Goal: Transaction & Acquisition: Register for event/course

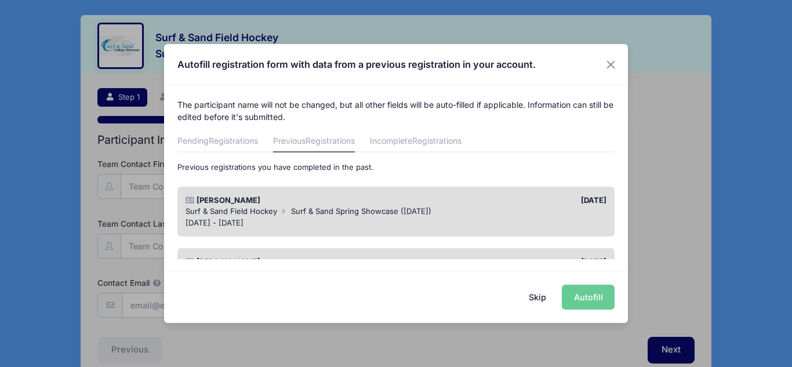
click at [582, 299] on div "Skip Autofill" at bounding box center [396, 297] width 464 height 52
click at [589, 299] on div "Skip Autofill" at bounding box center [396, 297] width 464 height 52
click at [533, 294] on button "Skip" at bounding box center [537, 297] width 41 height 25
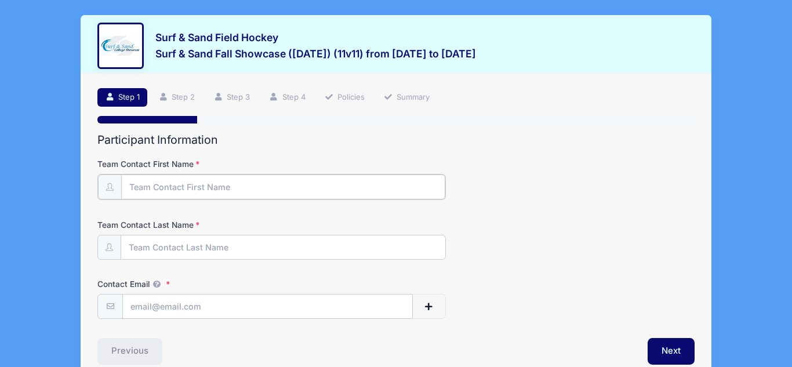
click at [188, 183] on input "Team Contact First Name" at bounding box center [283, 186] width 324 height 25
type input "[PERSON_NAME]"
type input "[EMAIL_ADDRESS][DOMAIN_NAME]"
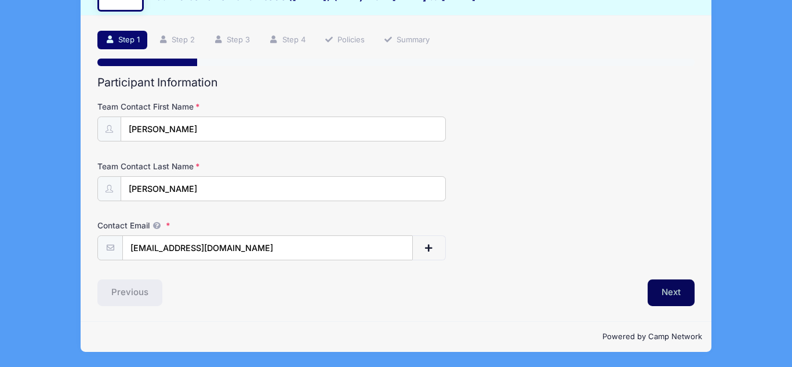
scroll to position [57, 0]
click at [673, 290] on button "Next" at bounding box center [671, 292] width 47 height 27
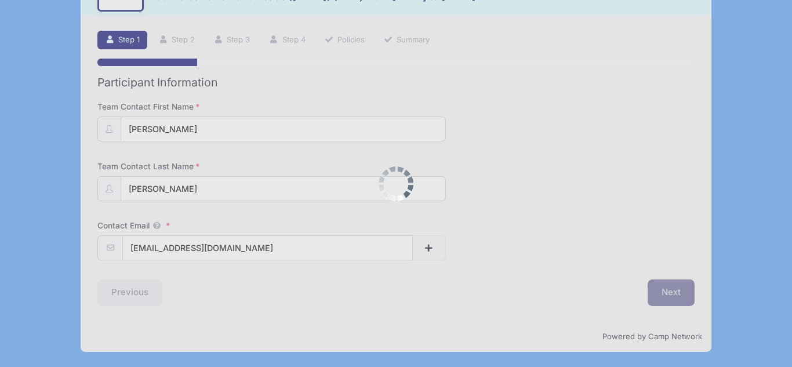
scroll to position [0, 0]
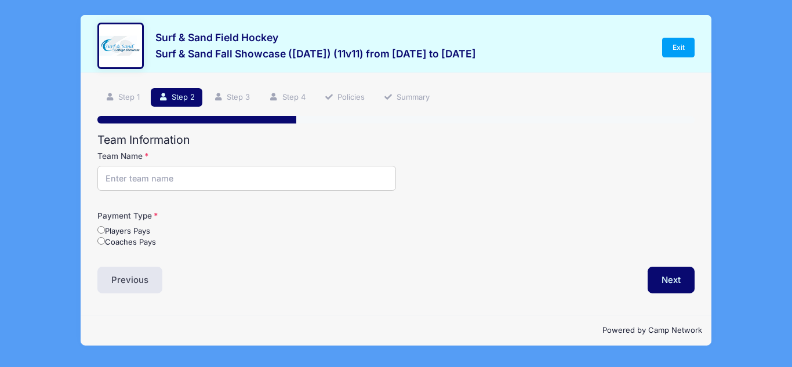
click at [137, 180] on input "Team Name" at bounding box center [246, 178] width 299 height 25
type input "East End Field Hockey"
click at [100, 242] on input "Coaches Pays" at bounding box center [101, 241] width 8 height 8
radio input "true"
click at [226, 177] on input "East End Field Hockey" at bounding box center [246, 178] width 299 height 25
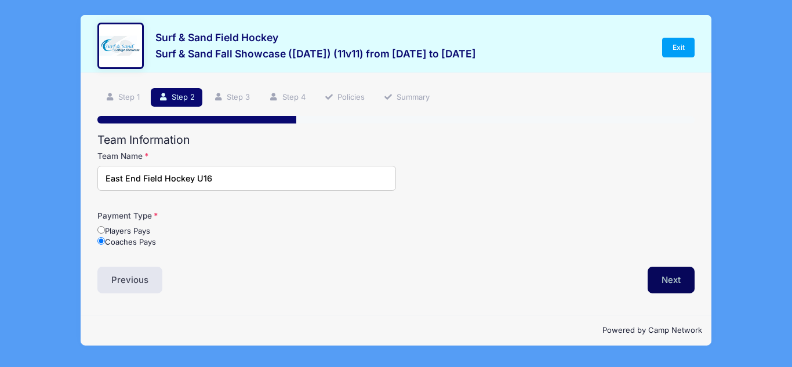
type input "East End Field Hockey U16"
click at [665, 278] on button "Next" at bounding box center [671, 280] width 47 height 27
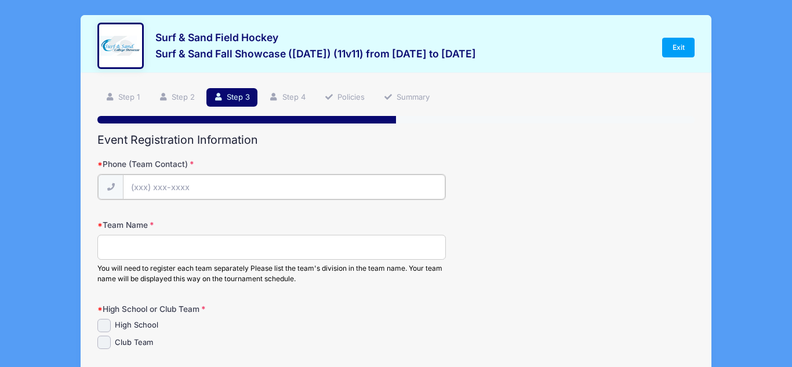
click at [219, 184] on input "Phone (Team Contact)" at bounding box center [284, 186] width 322 height 25
click at [136, 249] on input "Team Name" at bounding box center [271, 246] width 348 height 25
click at [162, 181] on input "Phone (Team Contact)" at bounding box center [284, 186] width 322 height 25
type input "[PHONE_NUMBER]"
type input "[STREET_ADDRESS]"
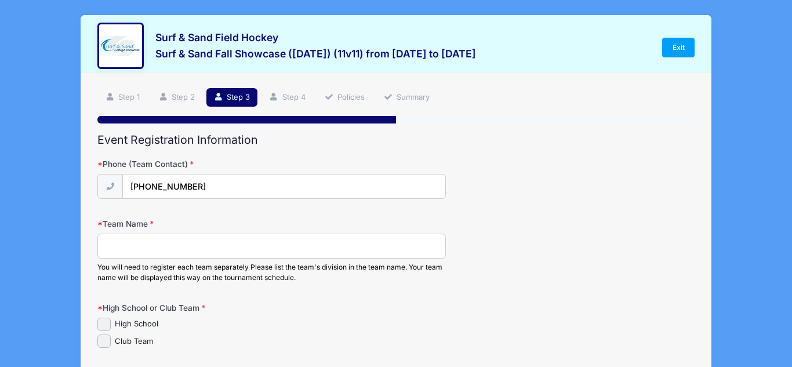
type input "south Setauket"
select select "NY"
type input "11720"
type input "[EMAIL_ADDRESS][DOMAIN_NAME]"
click at [159, 246] on input "Team Name" at bounding box center [271, 246] width 348 height 25
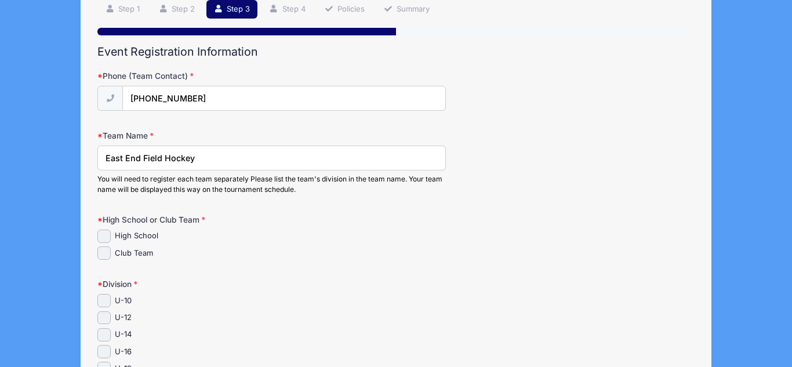
scroll to position [90, 0]
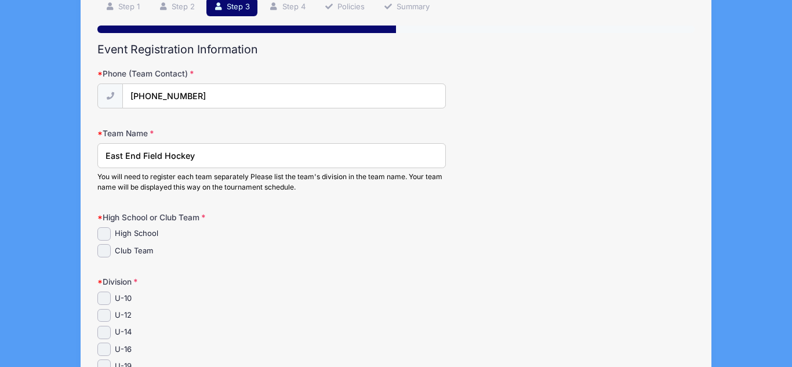
type input "East End Field Hockey"
click at [104, 249] on input "Club Team" at bounding box center [103, 250] width 13 height 13
checkbox input "true"
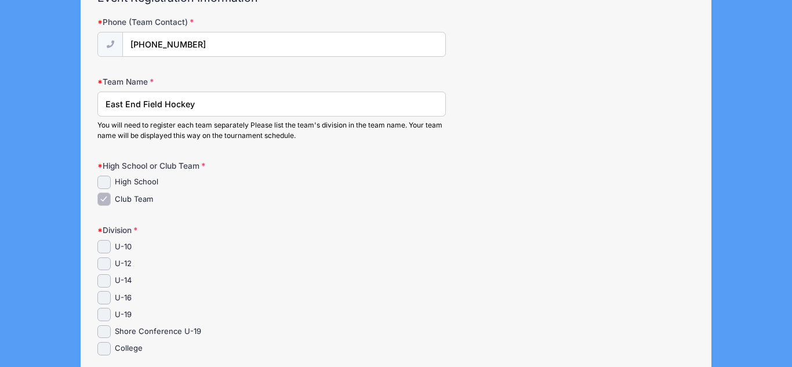
scroll to position [137, 0]
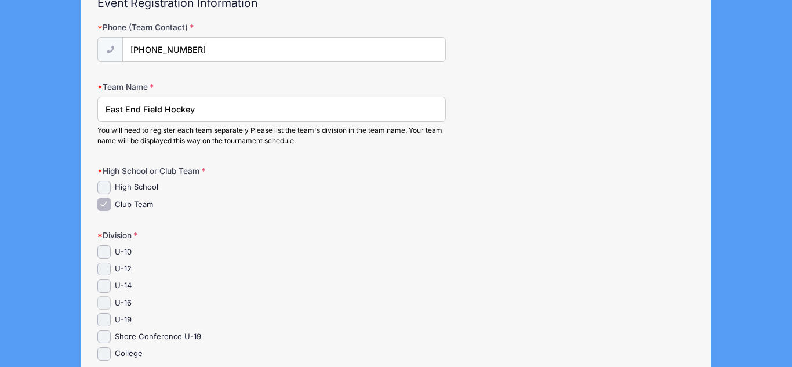
click at [101, 300] on input "U-16" at bounding box center [103, 302] width 13 height 13
checkbox input "true"
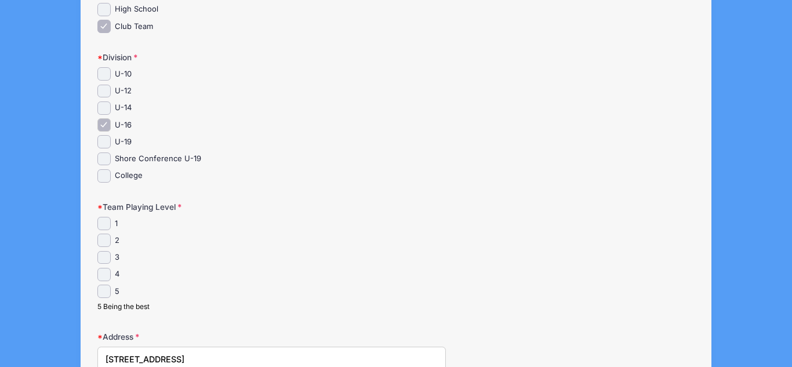
scroll to position [317, 0]
click at [93, 161] on div "Step 3 /7 Step 1 Step 2 Step 3 Step 4 Policies Summary Participant Information …" at bounding box center [396, 241] width 631 height 971
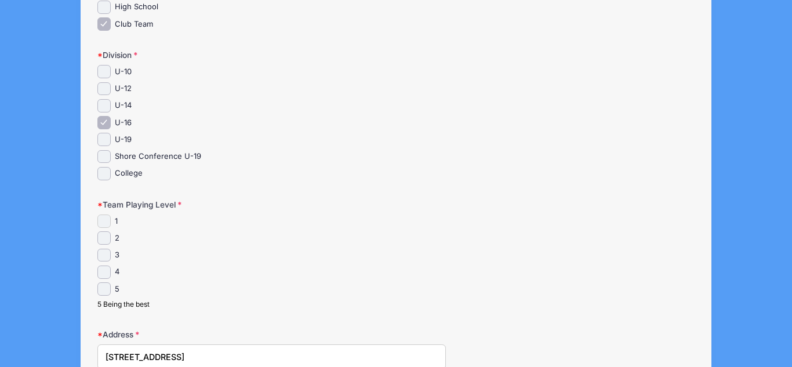
click at [107, 219] on input "1" at bounding box center [103, 220] width 13 height 13
checkbox input "true"
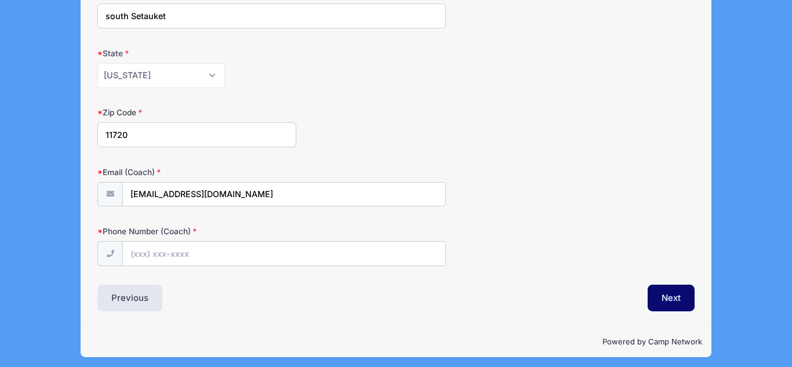
scroll to position [722, 0]
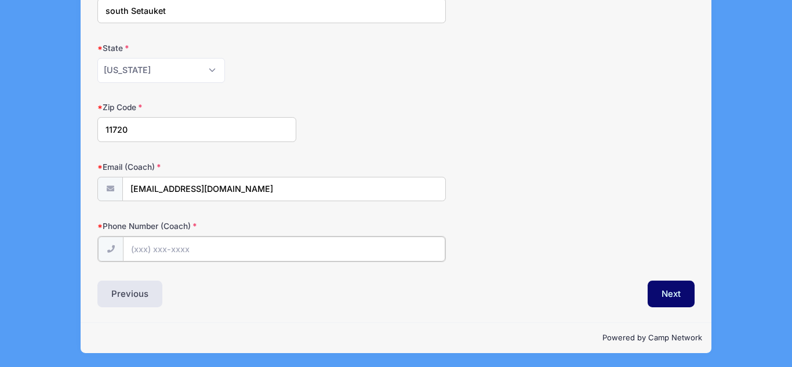
click at [152, 249] on input "Phone Number (Coach)" at bounding box center [284, 249] width 322 height 25
type input "[PHONE_NUMBER]"
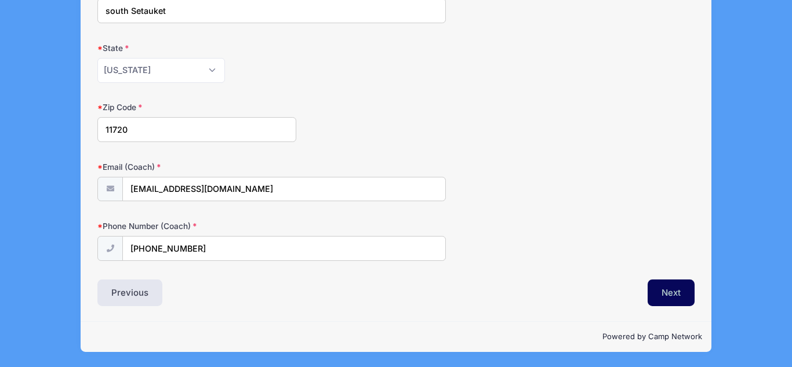
click at [670, 283] on button "Next" at bounding box center [671, 292] width 47 height 27
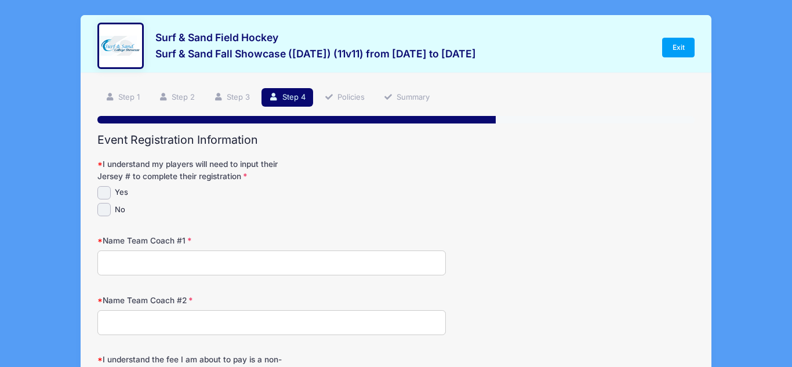
scroll to position [0, 0]
click at [102, 194] on input "Yes" at bounding box center [103, 192] width 13 height 13
checkbox input "true"
click at [140, 262] on input "Name Team Coach #1" at bounding box center [271, 262] width 348 height 25
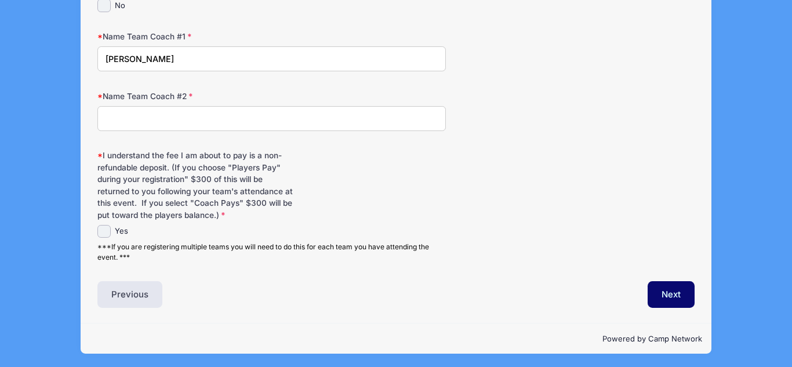
scroll to position [206, 0]
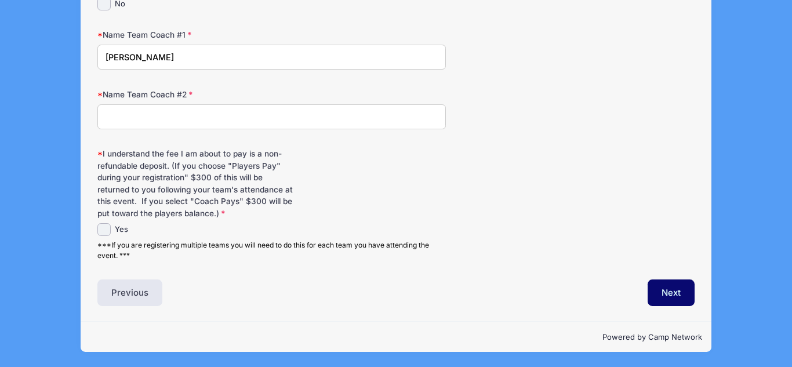
type input "[PERSON_NAME]"
click at [146, 119] on input "Name Team Coach #2" at bounding box center [271, 116] width 348 height 25
click at [471, 124] on div "Name Team Coach #2 J" at bounding box center [395, 109] width 597 height 41
click at [132, 114] on input "J" at bounding box center [271, 116] width 348 height 25
type input "[PERSON_NAME]"
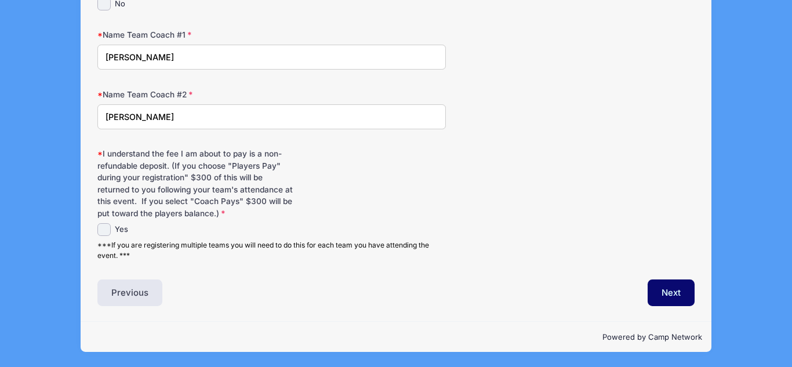
click at [103, 220] on div "I understand the fee I am about to pay is a non-refundable deposit. (If you cho…" at bounding box center [395, 204] width 597 height 113
click at [103, 227] on input "Yes" at bounding box center [103, 229] width 13 height 13
checkbox input "true"
click at [678, 290] on button "Next" at bounding box center [671, 292] width 47 height 27
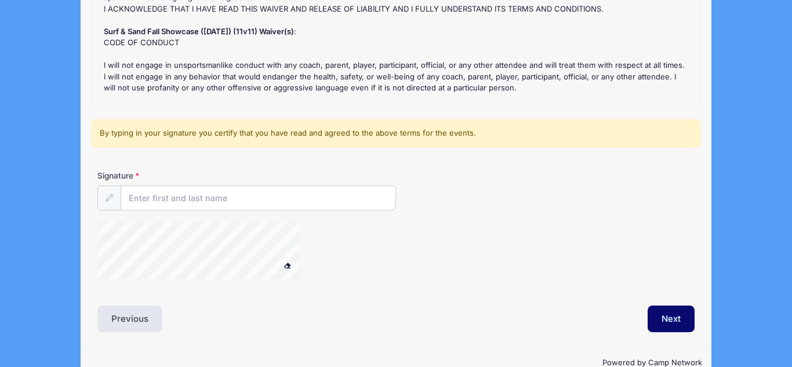
scroll to position [238, 0]
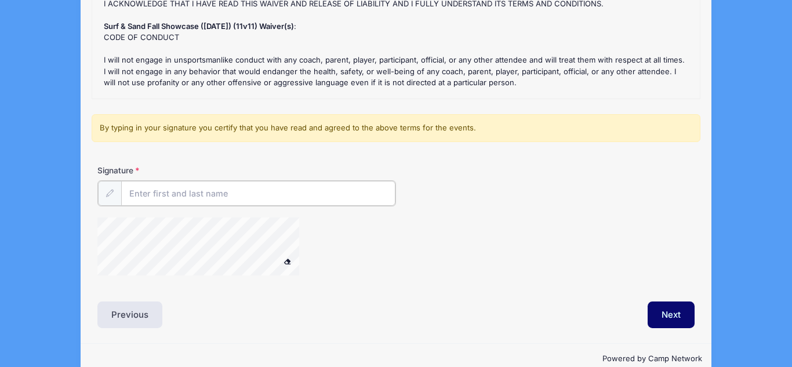
click at [154, 194] on input "Signature" at bounding box center [258, 193] width 274 height 25
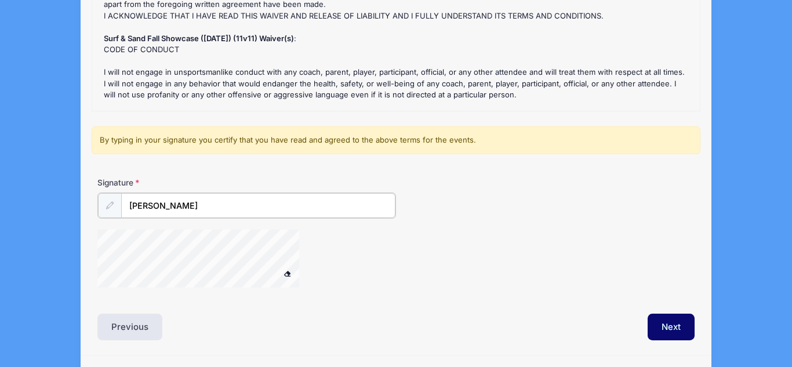
scroll to position [236, 0]
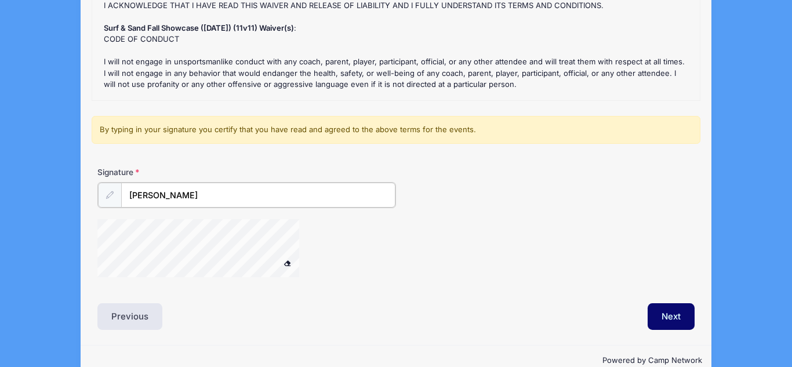
type input "[PERSON_NAME]"
click at [287, 263] on span at bounding box center [287, 262] width 8 height 6
click at [668, 309] on button "Next" at bounding box center [671, 315] width 47 height 27
click at [289, 262] on span at bounding box center [287, 262] width 8 height 6
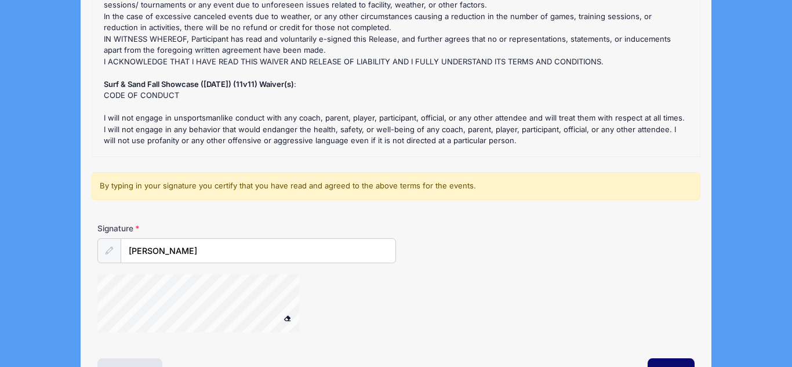
scroll to position [182, 0]
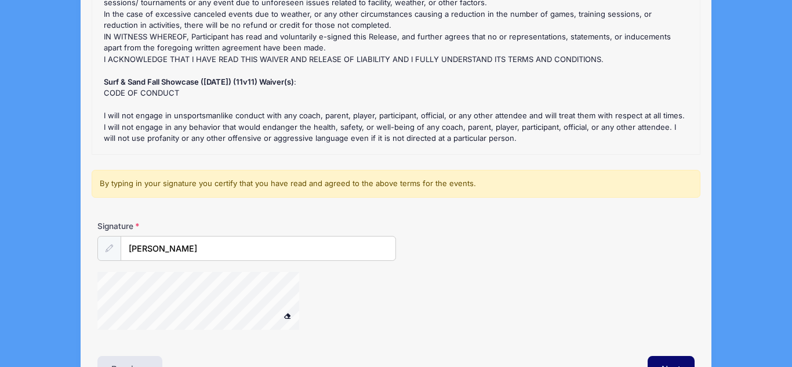
click at [286, 317] on span at bounding box center [287, 315] width 8 height 6
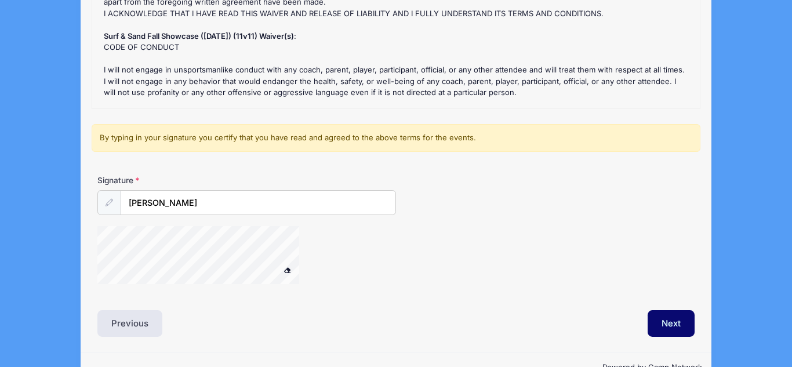
scroll to position [259, 0]
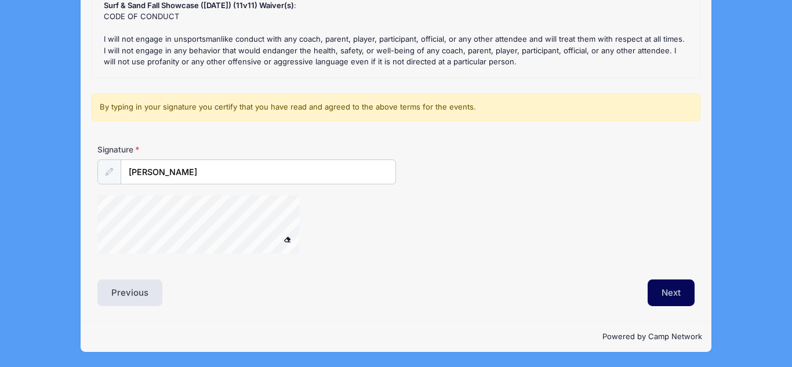
click at [670, 293] on button "Next" at bounding box center [671, 292] width 47 height 27
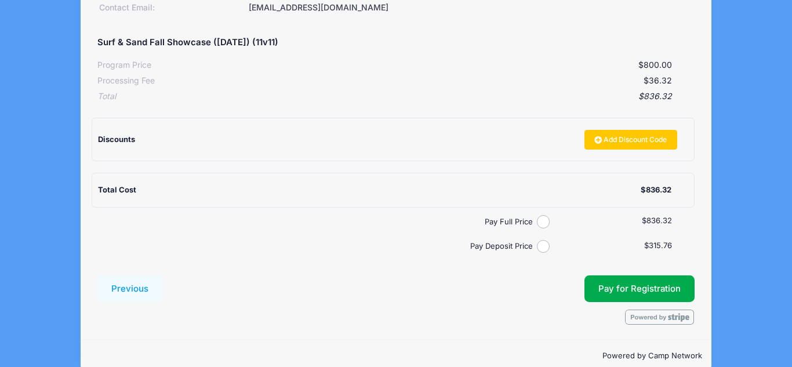
scroll to position [228, 0]
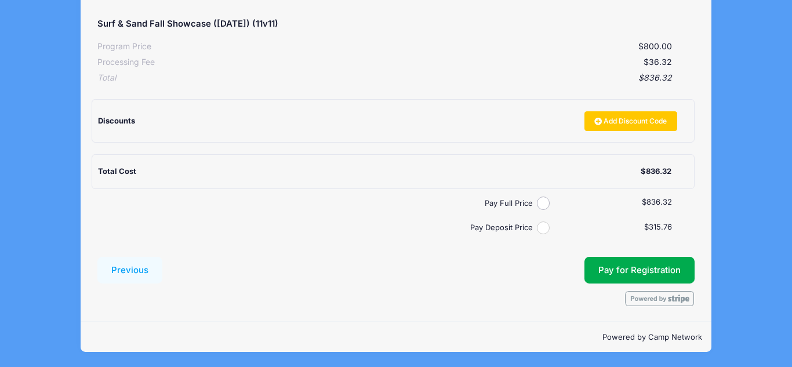
click at [540, 229] on input "Pay Deposit Price" at bounding box center [543, 227] width 13 height 13
radio input "true"
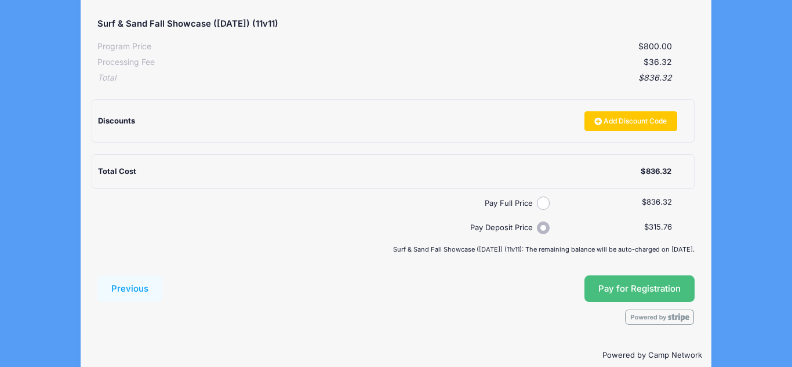
click at [641, 288] on span "Pay for Registration" at bounding box center [639, 288] width 82 height 10
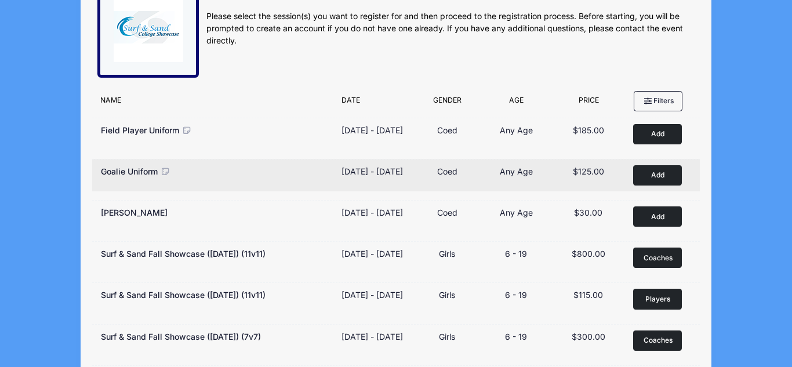
scroll to position [49, 0]
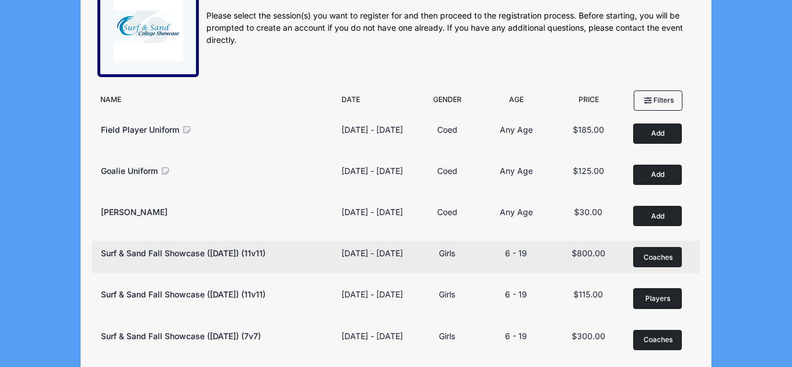
click at [657, 263] on span "Coaches" at bounding box center [657, 257] width 29 height 10
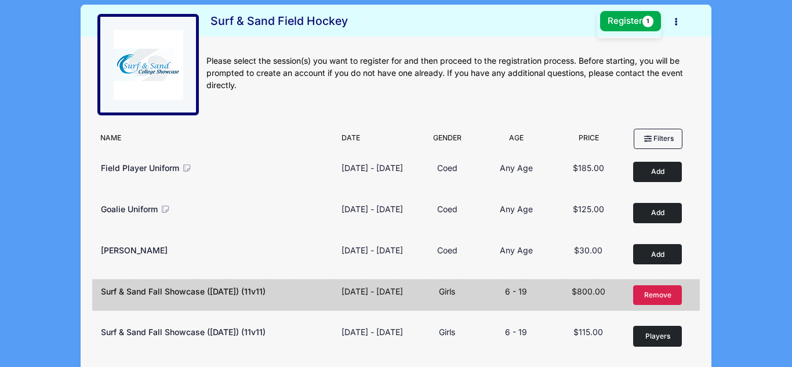
scroll to position [0, 0]
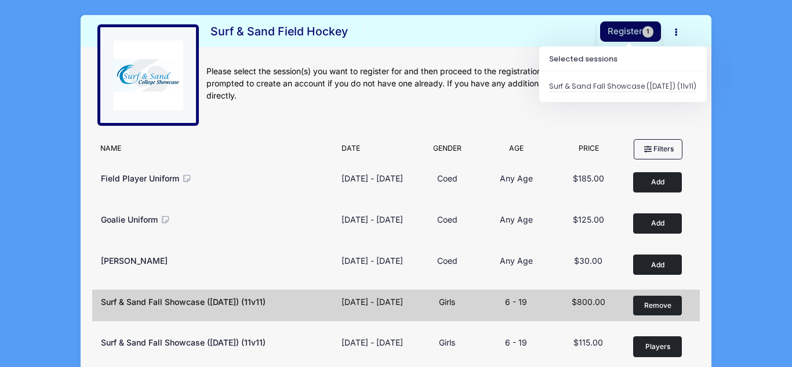
click at [627, 32] on button "Register 1" at bounding box center [630, 31] width 61 height 20
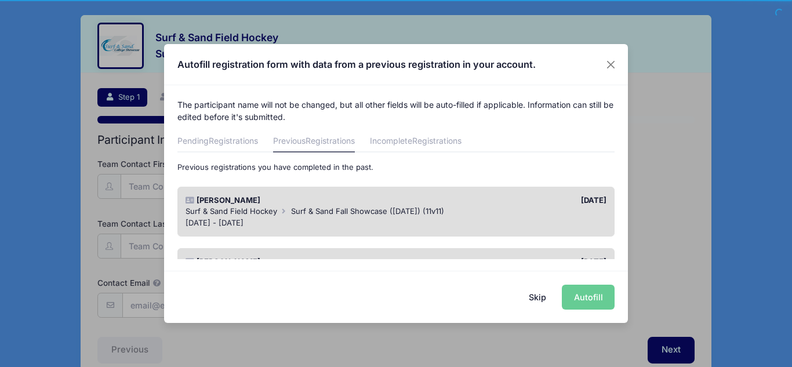
click at [592, 300] on div "Skip Autofill" at bounding box center [396, 297] width 464 height 52
click at [543, 296] on button "Skip" at bounding box center [537, 297] width 41 height 25
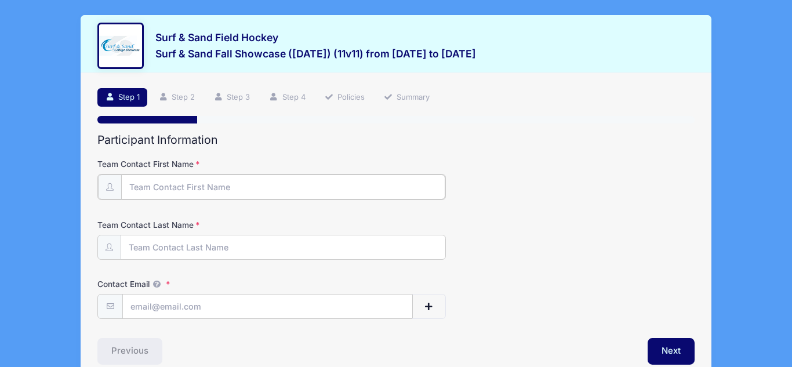
click at [173, 188] on input "Team Contact First Name" at bounding box center [283, 186] width 324 height 25
type input "[PERSON_NAME]"
type input "[EMAIL_ADDRESS][DOMAIN_NAME]"
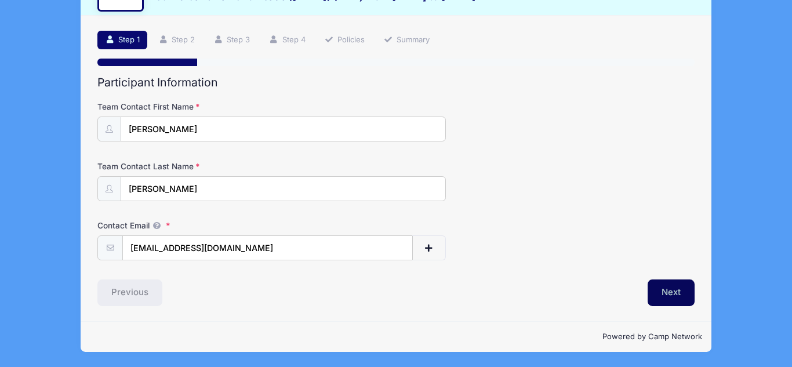
scroll to position [57, 0]
click at [664, 295] on button "Next" at bounding box center [671, 292] width 47 height 27
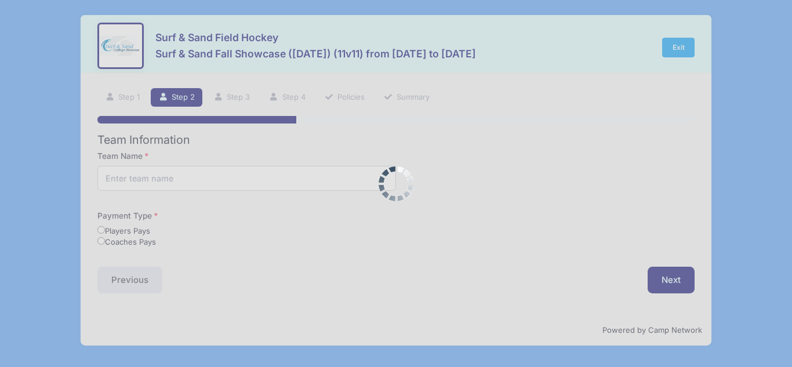
scroll to position [0, 0]
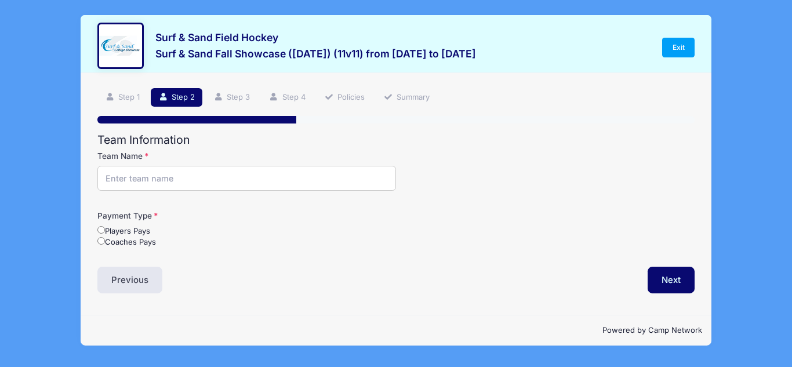
click at [164, 179] on input "Team Name" at bounding box center [246, 178] width 299 height 25
type input "East End Field Hockey U19"
click at [101, 241] on input "Coaches Pays" at bounding box center [101, 241] width 8 height 8
radio input "true"
click at [665, 279] on button "Next" at bounding box center [671, 280] width 47 height 27
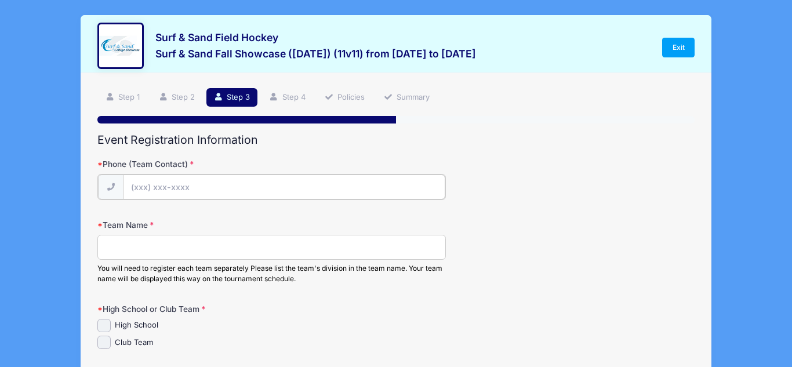
click at [194, 183] on input "Phone (Team Contact)" at bounding box center [284, 186] width 322 height 25
type input "[PHONE_NUMBER]"
type input "[STREET_ADDRESS]"
type input "south Setauket"
select select "NY"
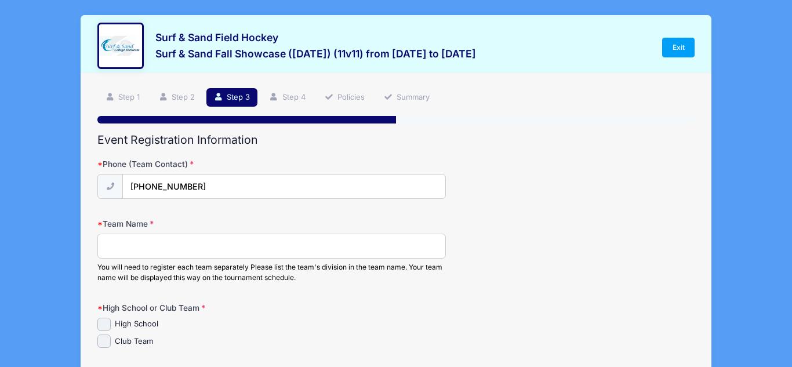
type input "11720"
type input "[EMAIL_ADDRESS][DOMAIN_NAME]"
click at [188, 243] on input "Team Name" at bounding box center [271, 246] width 348 height 25
type input "East End Field Hockey"
click at [104, 344] on input "Club Team" at bounding box center [103, 340] width 13 height 13
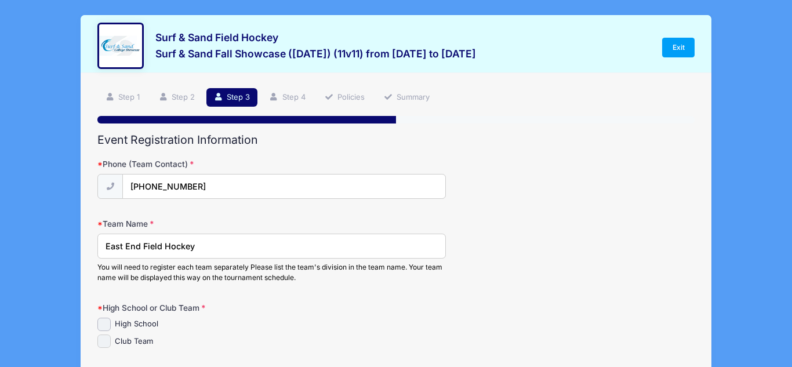
checkbox input "true"
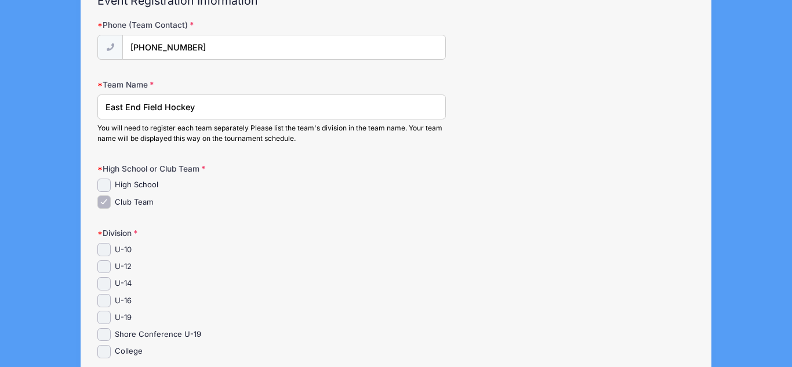
scroll to position [157, 0]
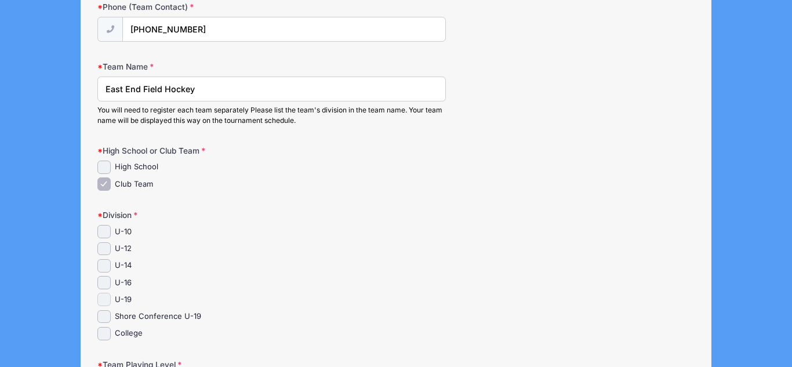
click at [103, 300] on input "U-19" at bounding box center [103, 299] width 13 height 13
checkbox input "true"
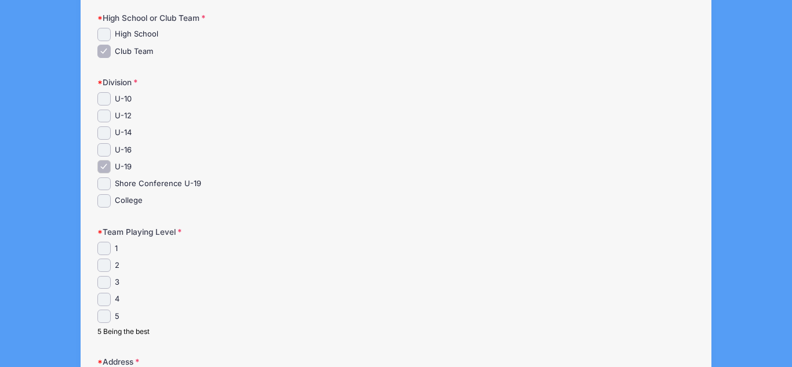
scroll to position [293, 0]
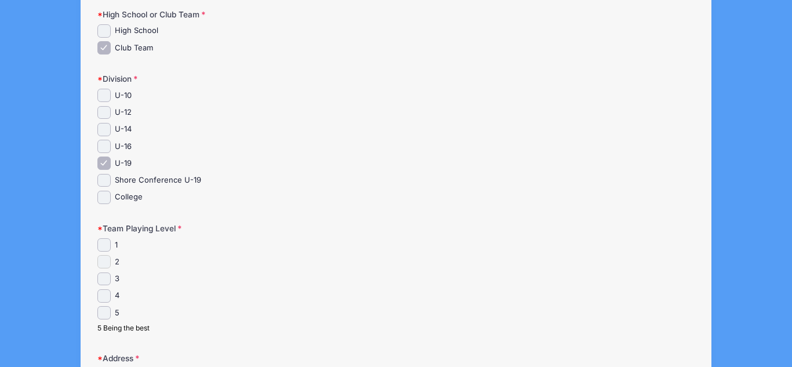
click at [106, 261] on input "2" at bounding box center [103, 261] width 13 height 13
checkbox input "true"
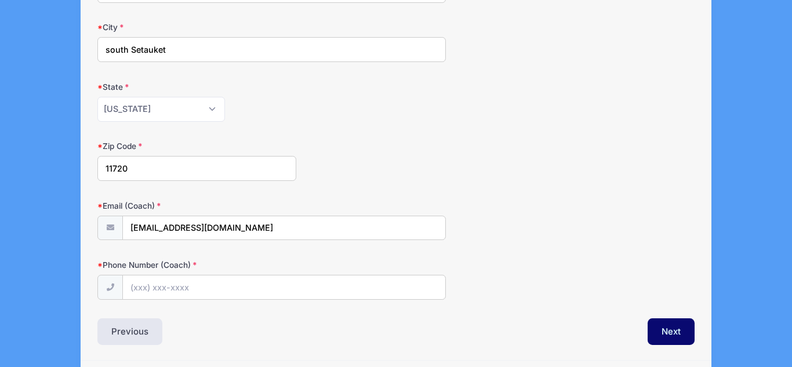
scroll to position [722, 0]
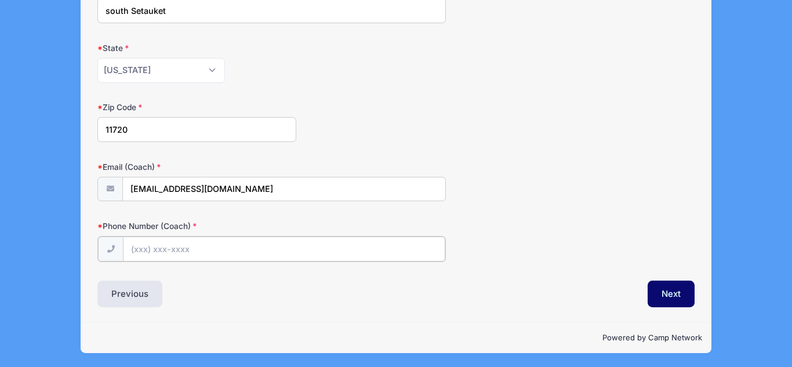
click at [200, 244] on input "Phone Number (Coach)" at bounding box center [284, 249] width 322 height 25
type input "[PHONE_NUMBER]"
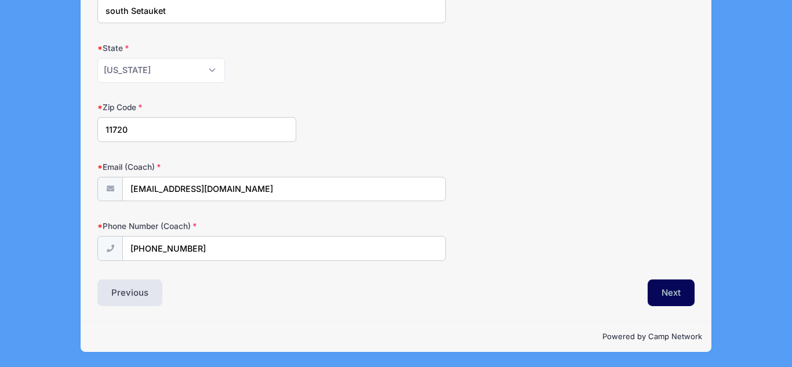
click at [685, 298] on button "Next" at bounding box center [671, 292] width 47 height 27
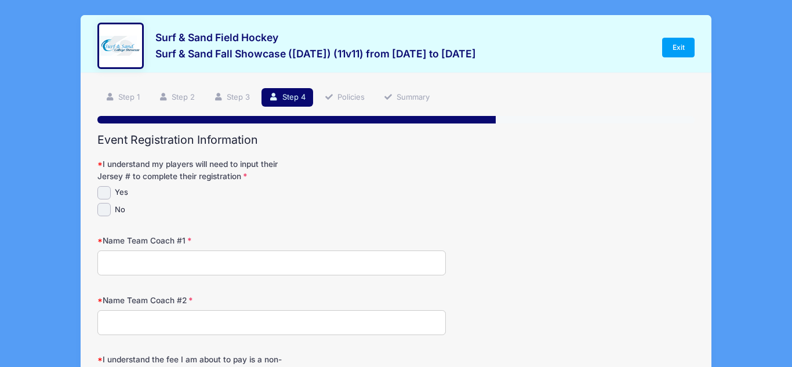
scroll to position [0, 0]
click at [103, 190] on input "Yes" at bounding box center [103, 192] width 13 height 13
checkbox input "true"
click at [124, 262] on input "Name Team Coach #1" at bounding box center [271, 262] width 348 height 25
type input "[PERSON_NAME]"
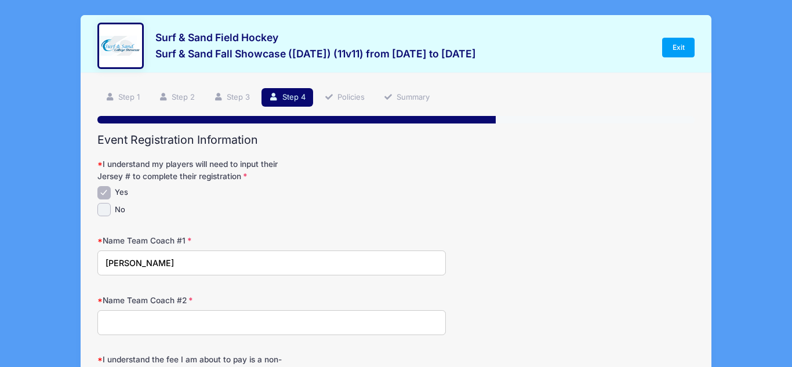
click at [155, 315] on input "Name Team Coach #2" at bounding box center [271, 322] width 348 height 25
type input "[PERSON_NAME]"
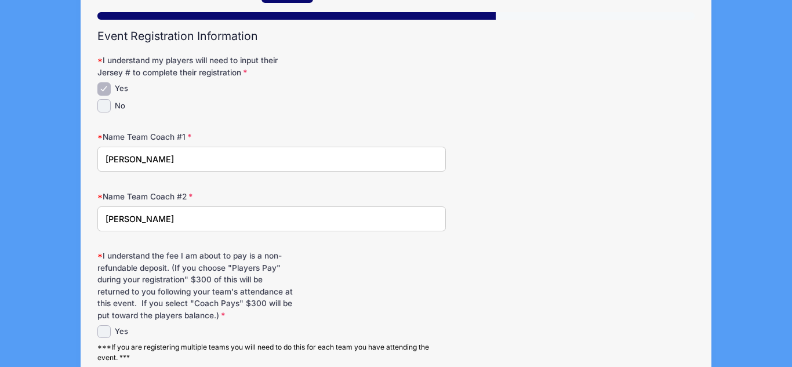
scroll to position [126, 0]
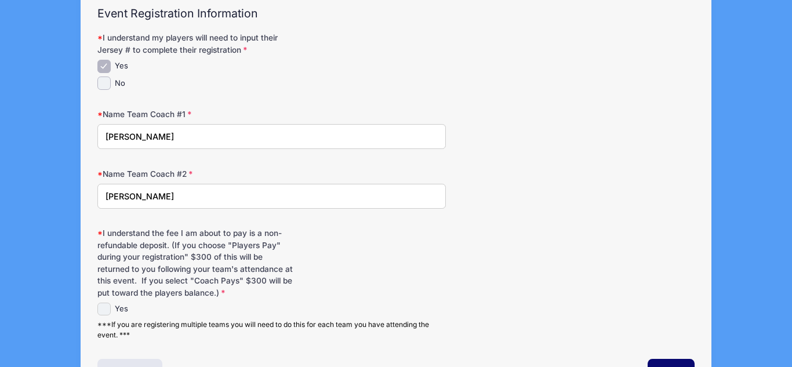
click at [106, 308] on input "Yes" at bounding box center [103, 309] width 13 height 13
checkbox input "true"
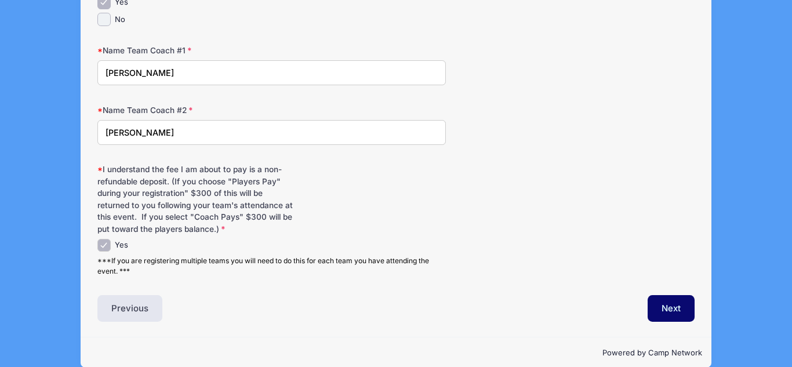
scroll to position [206, 0]
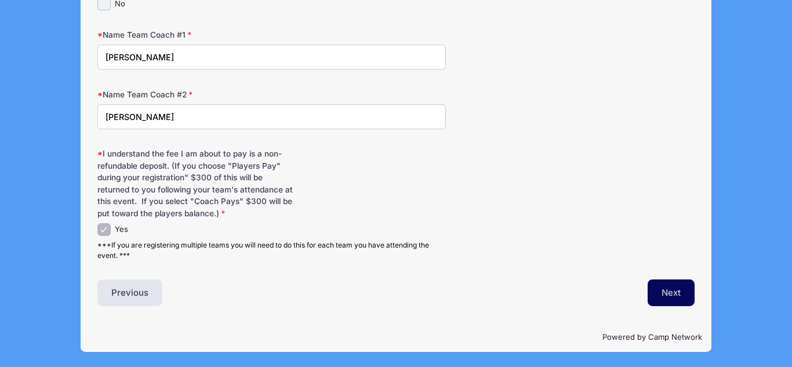
click at [668, 300] on button "Next" at bounding box center [671, 292] width 47 height 27
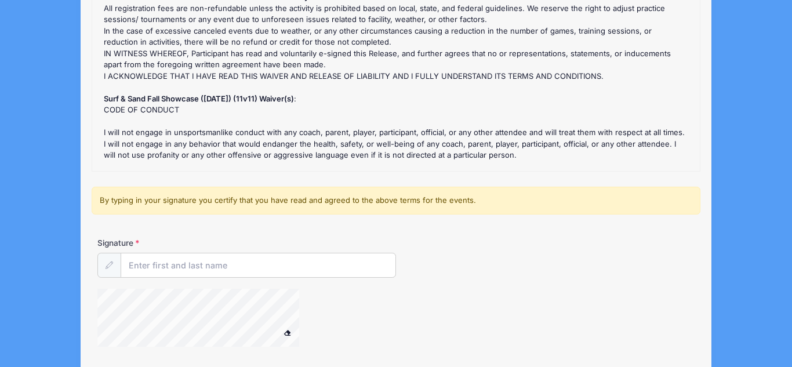
scroll to position [172, 0]
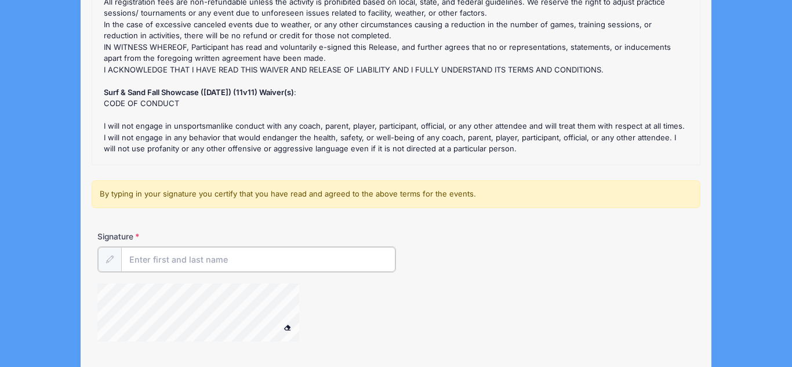
click at [158, 257] on input "Signature" at bounding box center [258, 259] width 274 height 25
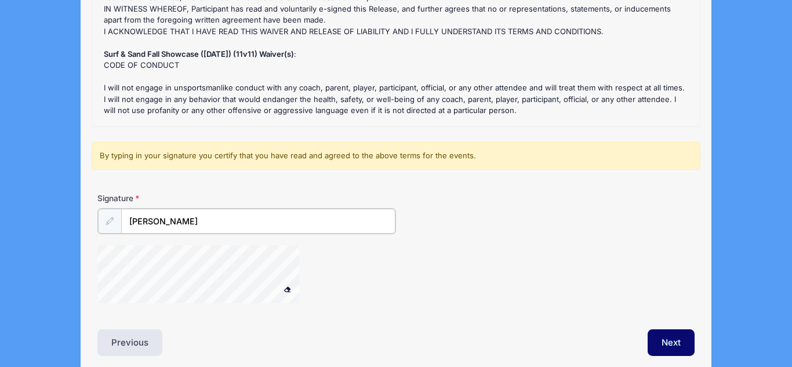
scroll to position [260, 0]
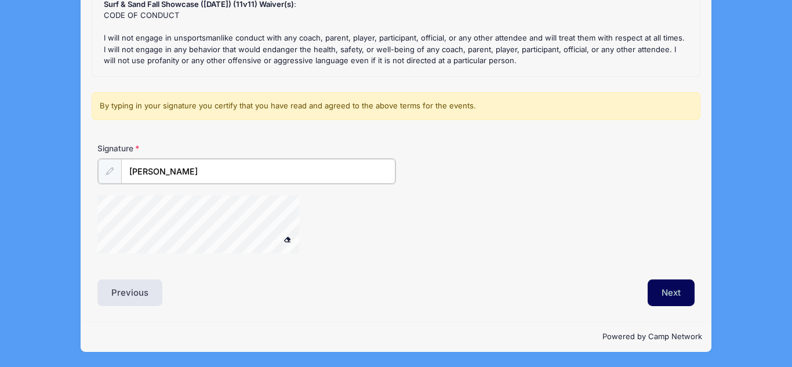
type input "[PERSON_NAME]"
click at [671, 285] on button "Next" at bounding box center [671, 292] width 47 height 27
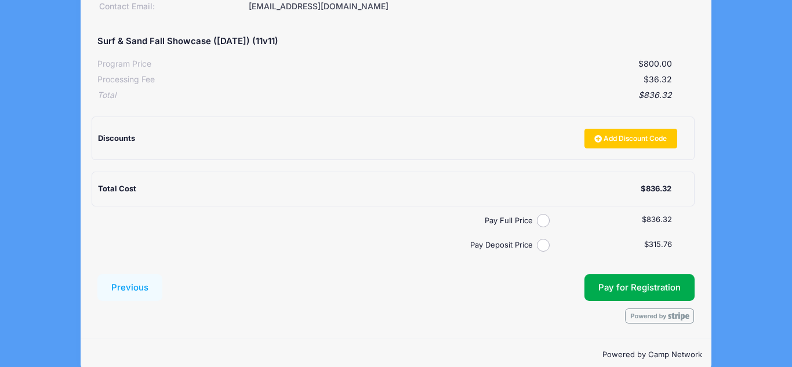
scroll to position [228, 0]
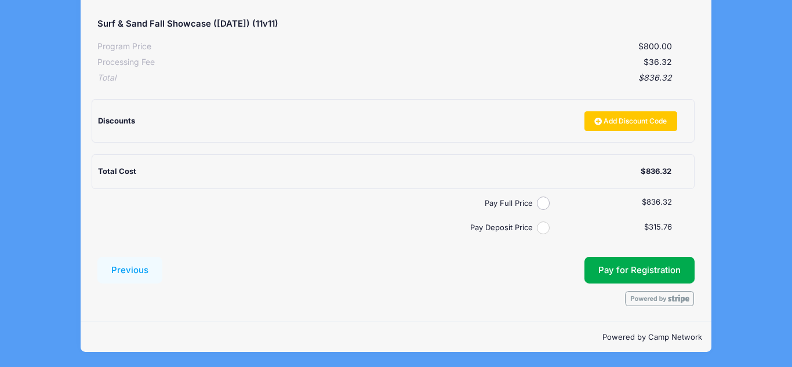
click at [537, 228] on input "Pay Deposit Price" at bounding box center [543, 227] width 13 height 13
radio input "true"
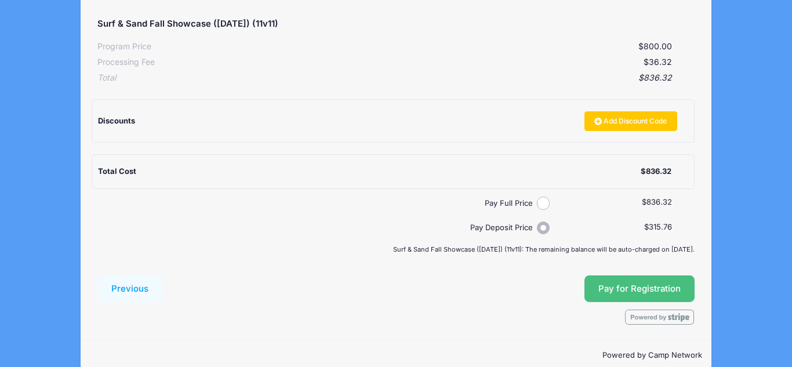
click at [639, 288] on span "Pay for Registration" at bounding box center [639, 288] width 82 height 10
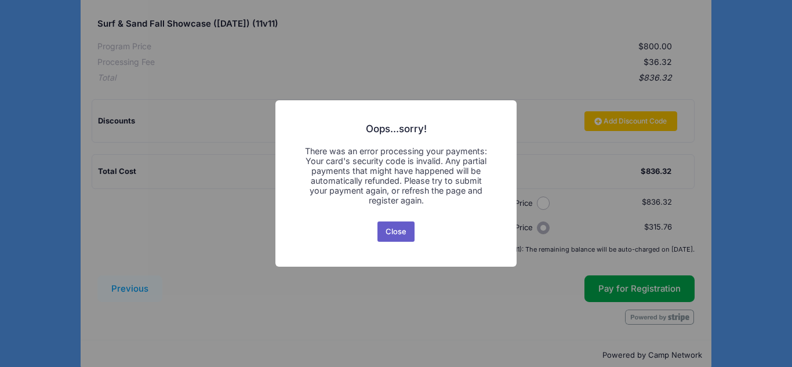
click at [400, 230] on button "Close" at bounding box center [396, 231] width 38 height 21
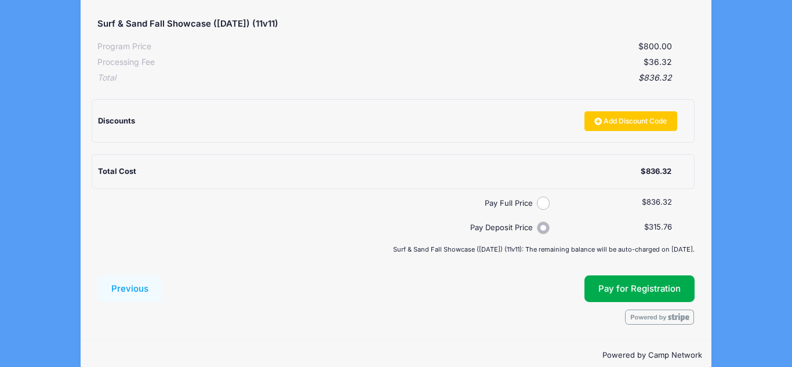
click at [542, 227] on input "Pay Deposit Price" at bounding box center [543, 227] width 13 height 13
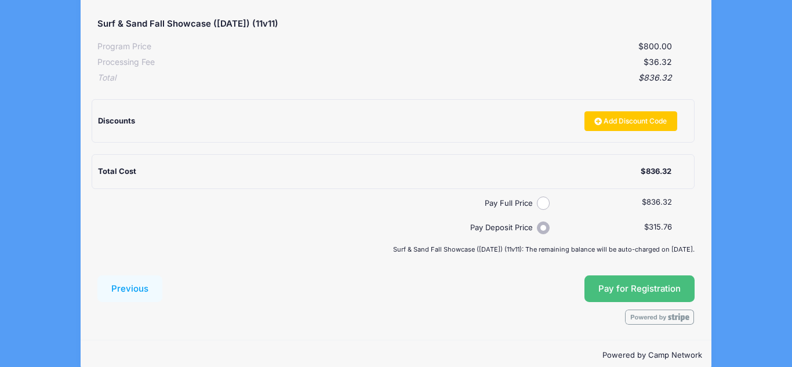
click at [613, 295] on button "Pay for Registration" at bounding box center [639, 288] width 110 height 27
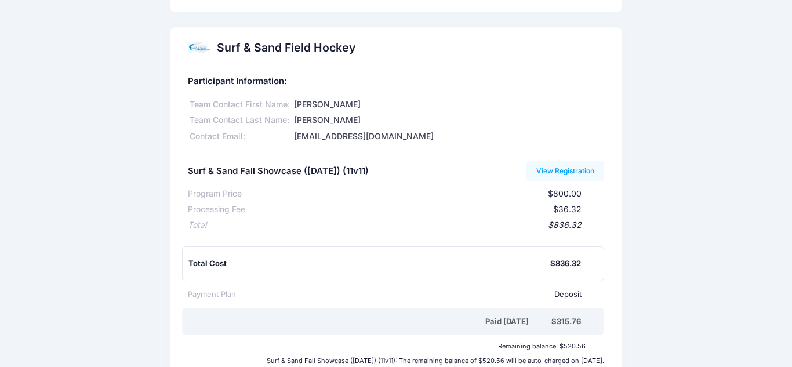
scroll to position [133, 0]
click at [590, 180] on link "View Registration" at bounding box center [565, 171] width 78 height 20
